Goal: Check status: Check status

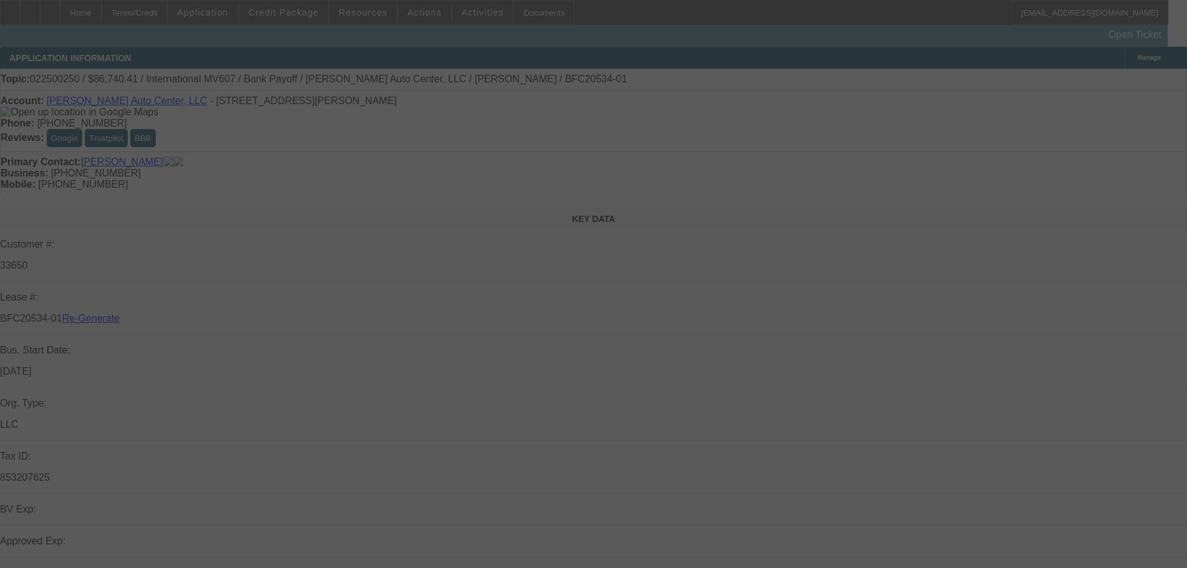
select select "4"
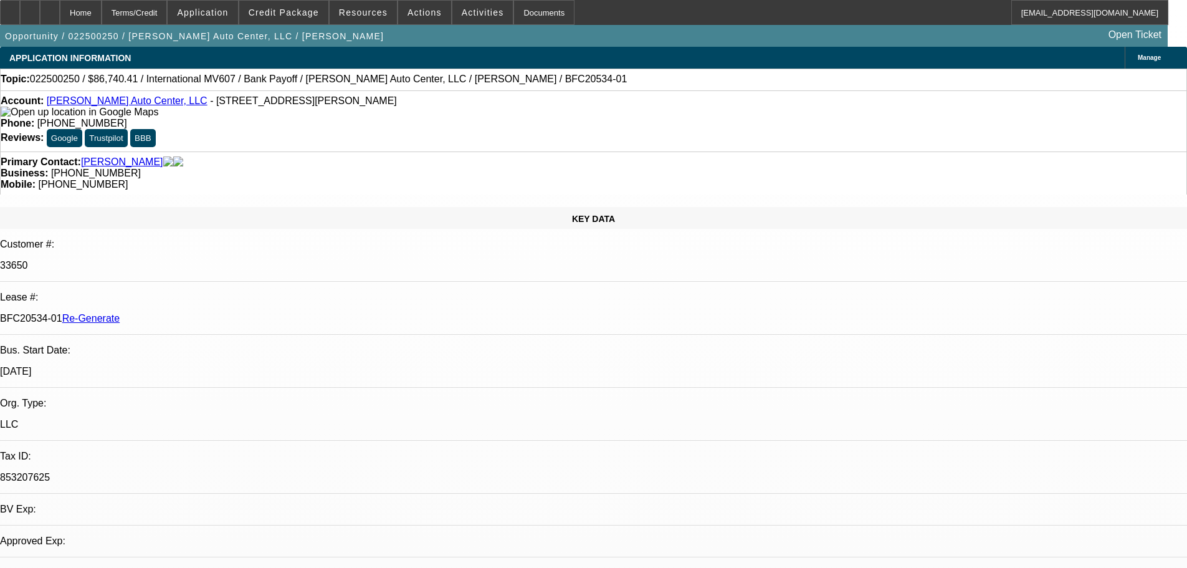
select select "0"
select select "2"
select select "0.1"
select select "4"
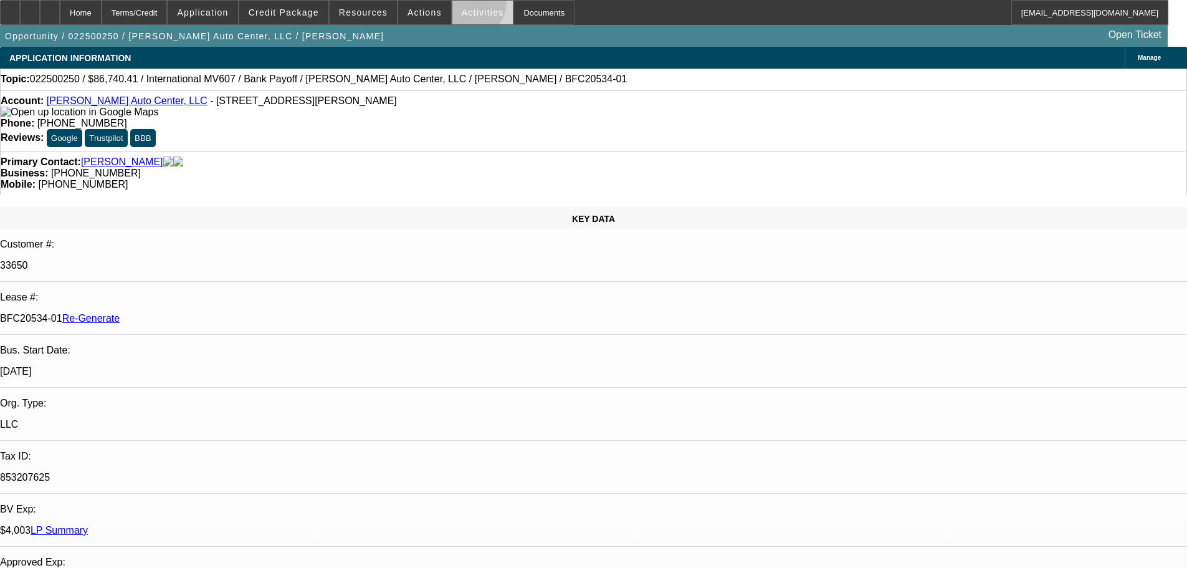
click at [456, 4] on span at bounding box center [482, 13] width 61 height 30
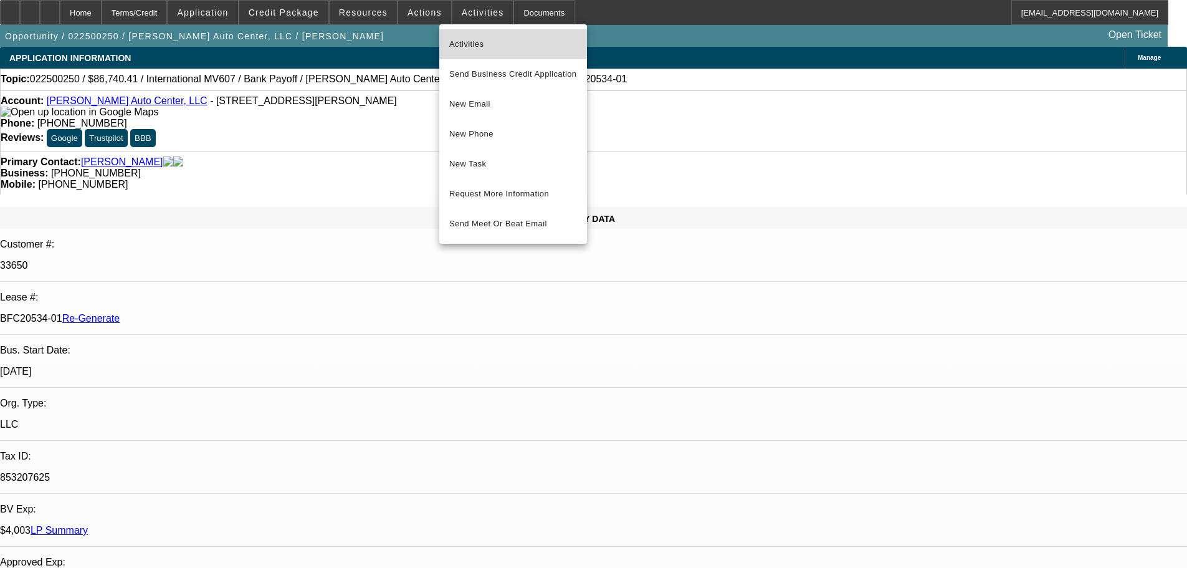
click at [474, 41] on span "Activities" at bounding box center [513, 44] width 128 height 15
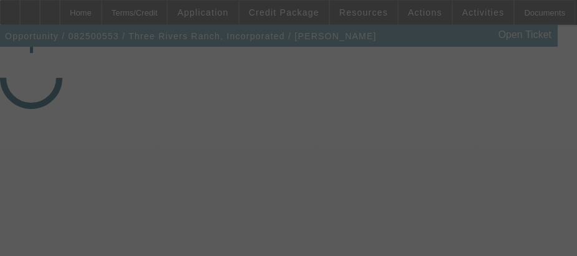
select select "3"
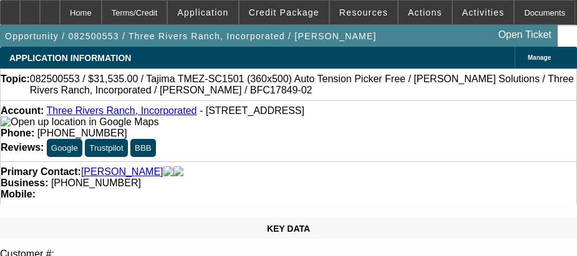
select select "0"
select select "2"
select select "0"
select select "4"
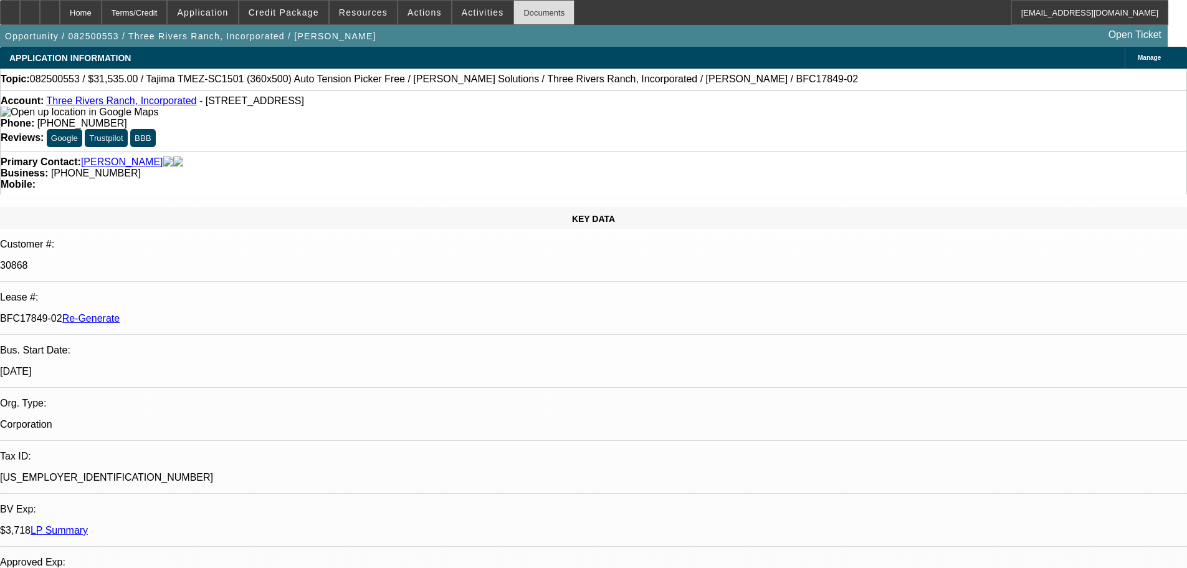
click at [519, 23] on div "Documents" at bounding box center [544, 12] width 61 height 25
